Goal: Feedback & Contribution: Leave review/rating

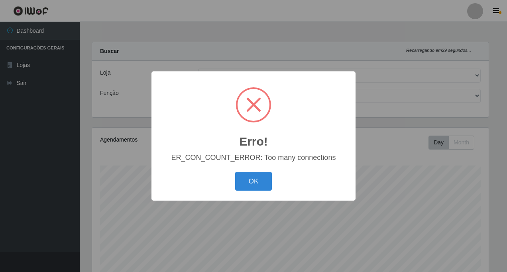
select select "318"
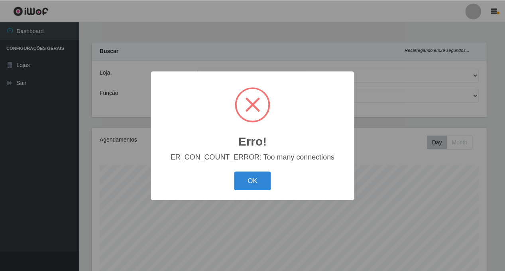
scroll to position [165, 397]
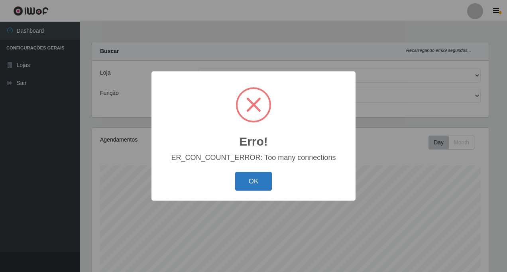
click at [246, 183] on button "OK" at bounding box center [253, 181] width 37 height 19
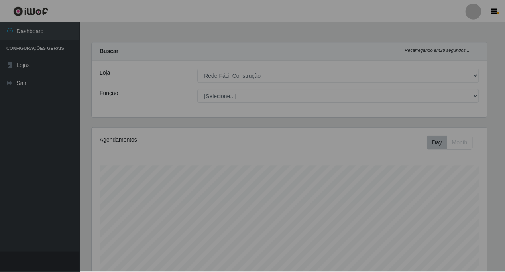
scroll to position [165, 400]
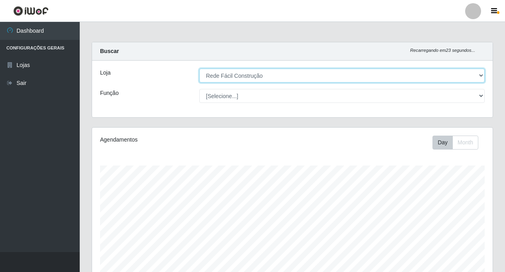
click at [481, 74] on select "[Selecione...] Rede Fácil Construção" at bounding box center [341, 76] width 285 height 14
click at [199, 69] on select "[Selecione...] Rede Fácil Construção" at bounding box center [341, 76] width 285 height 14
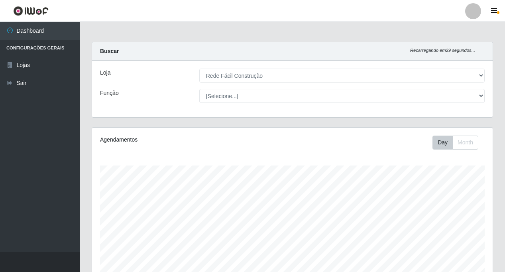
click at [283, 103] on div "Loja [Selecione...] Rede Fácil Construção Função [Selecione...] ASG ASG + ASG +…" at bounding box center [292, 89] width 400 height 57
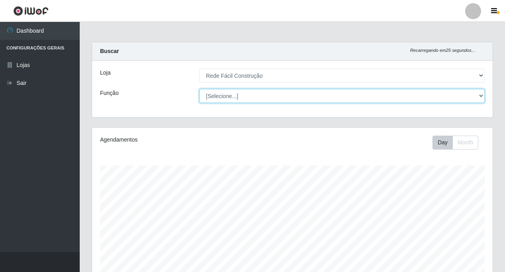
click at [481, 94] on select "[Selecione...] ASG ASG + ASG ++ Auxiliar de Estoque Auxiliar de Estoque + Auxil…" at bounding box center [341, 96] width 285 height 14
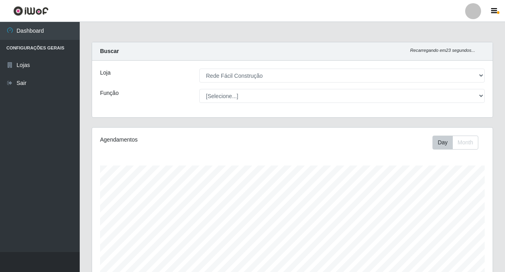
click at [138, 100] on div "Função" at bounding box center [143, 96] width 99 height 14
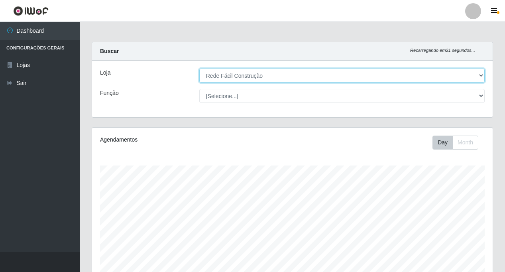
click at [481, 75] on select "[Selecione...] Rede Fácil Construção" at bounding box center [341, 76] width 285 height 14
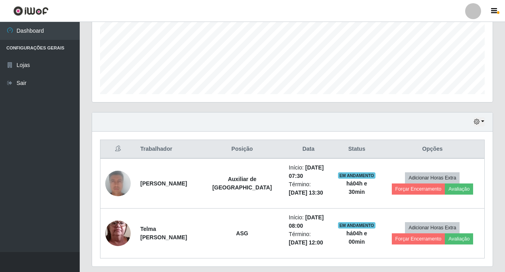
scroll to position [215, 0]
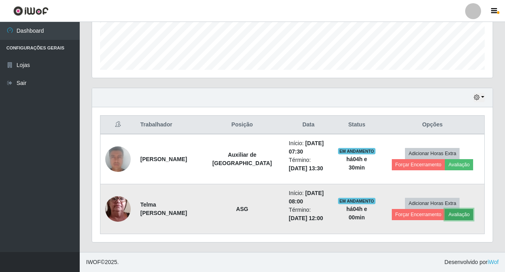
click at [445, 216] on button "Avaliação" at bounding box center [459, 214] width 28 height 11
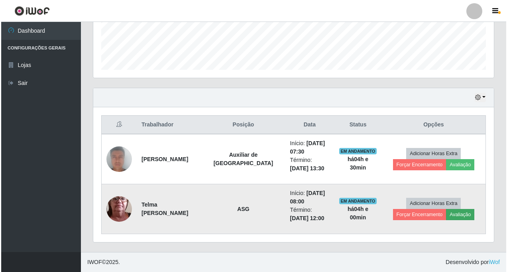
scroll to position [165, 397]
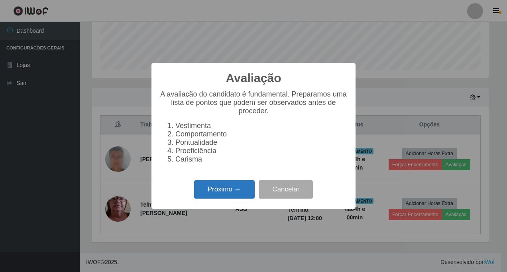
click at [232, 198] on button "Próximo →" at bounding box center [224, 189] width 61 height 19
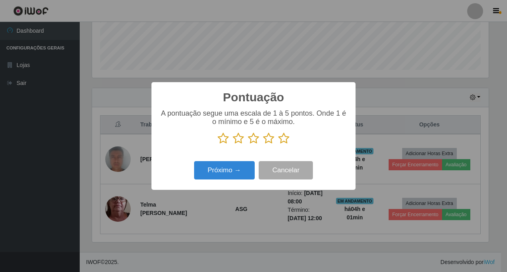
click at [240, 142] on icon at bounding box center [238, 138] width 11 height 12
click at [233, 144] on input "radio" at bounding box center [233, 144] width 0 height 0
click at [231, 175] on button "Próximo →" at bounding box center [224, 170] width 61 height 19
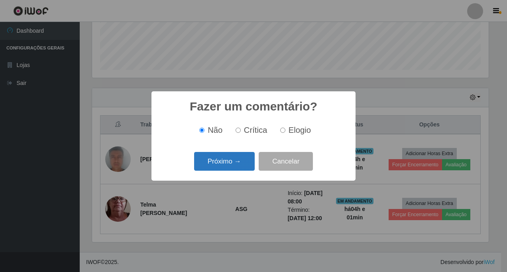
click at [232, 166] on button "Próximo →" at bounding box center [224, 161] width 61 height 19
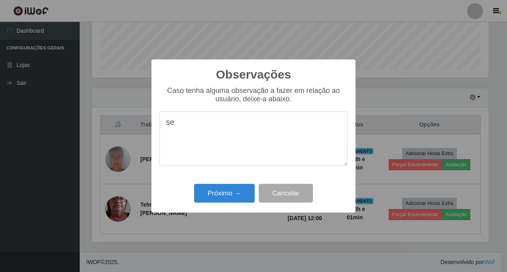
type textarea "s"
type textarea "p"
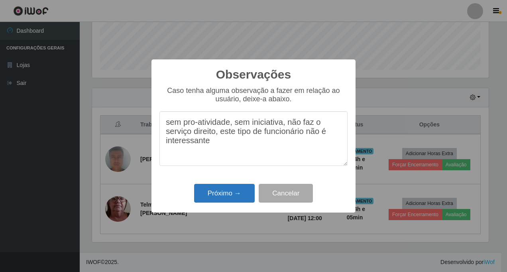
type textarea "sem pro-atividade, sem iniciativa, não faz o serviço direito, este tipo de func…"
click at [220, 198] on button "Próximo →" at bounding box center [224, 193] width 61 height 19
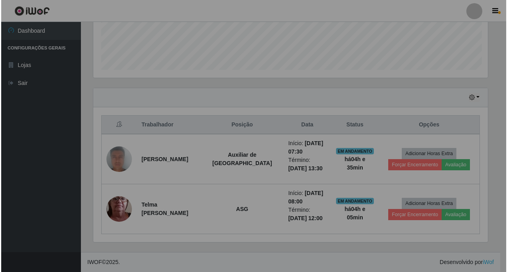
scroll to position [165, 400]
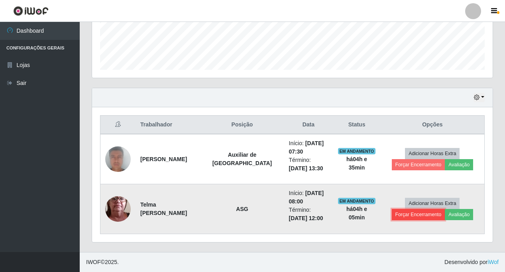
click at [445, 209] on button "Forçar Encerramento" at bounding box center [418, 214] width 53 height 11
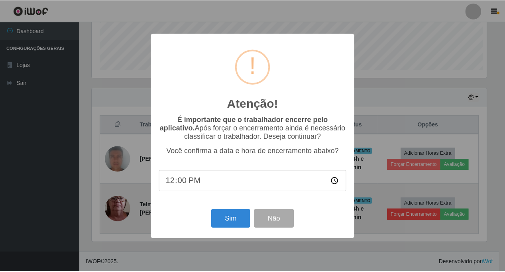
scroll to position [165, 397]
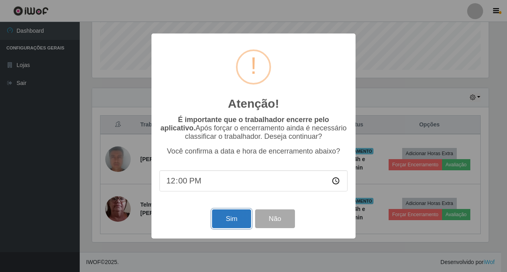
click at [231, 220] on button "Sim" at bounding box center [231, 218] width 39 height 19
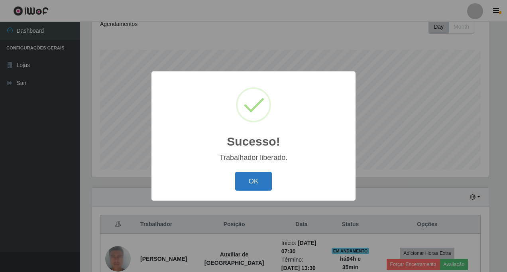
click at [252, 181] on button "OK" at bounding box center [253, 181] width 37 height 19
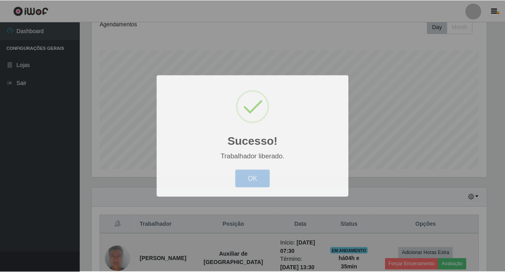
scroll to position [165, 400]
